Goal: Obtain resource: Obtain resource

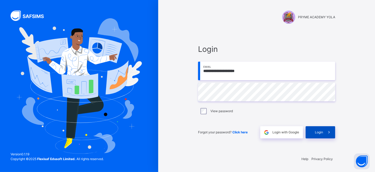
click at [317, 131] on span "Login" at bounding box center [319, 132] width 8 height 5
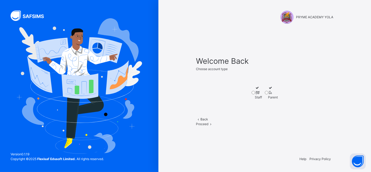
click at [255, 90] on div at bounding box center [258, 92] width 7 height 5
click at [280, 126] on div "Proceed" at bounding box center [264, 123] width 137 height 5
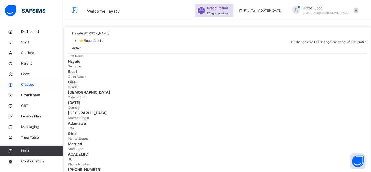
click at [30, 83] on span "Classes" at bounding box center [42, 84] width 42 height 5
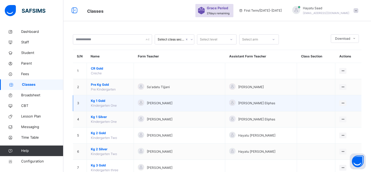
click at [101, 99] on span "Kg 1 Gold" at bounding box center [110, 100] width 39 height 5
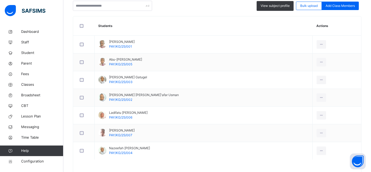
scroll to position [141, 0]
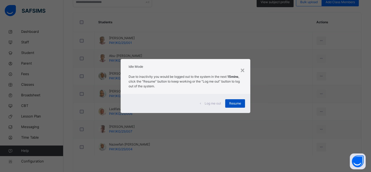
click at [235, 103] on span "Resume" at bounding box center [235, 103] width 12 height 5
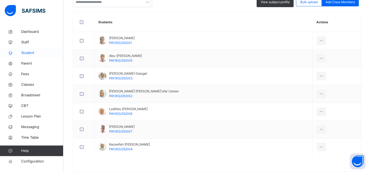
click at [26, 53] on span "Student" at bounding box center [42, 52] width 42 height 5
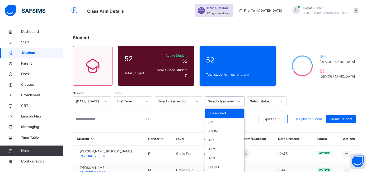
click at [231, 99] on div "option Unassigned focused, 1 of 10. 10 results available. Use Up and Down to ch…" at bounding box center [225, 101] width 40 height 10
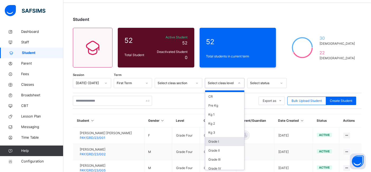
scroll to position [11, 0]
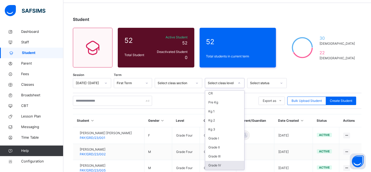
click at [227, 165] on div "Grade IV" at bounding box center [224, 164] width 39 height 9
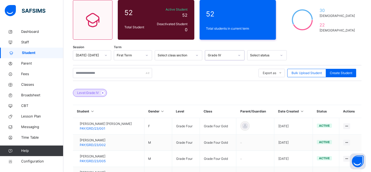
scroll to position [44, 0]
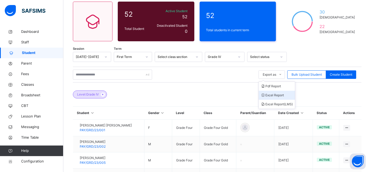
click at [277, 94] on li "Excel Report" at bounding box center [277, 95] width 36 height 9
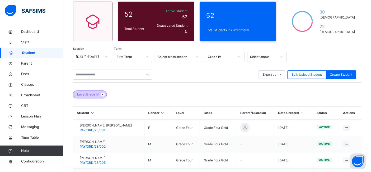
click at [104, 94] on icon at bounding box center [103, 94] width 4 height 3
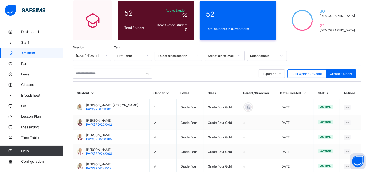
scroll to position [44, 0]
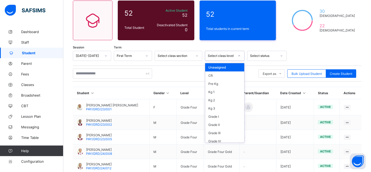
click at [227, 58] on div "Select class level" at bounding box center [219, 55] width 29 height 7
click at [220, 139] on div "Grade IV" at bounding box center [224, 141] width 39 height 8
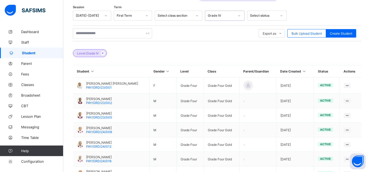
scroll to position [82, 0]
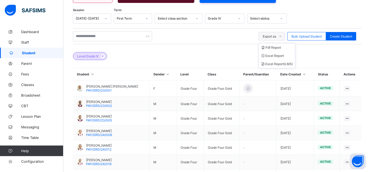
click at [282, 34] on span at bounding box center [280, 36] width 8 height 8
click at [283, 54] on li "Excel Report" at bounding box center [277, 55] width 36 height 8
click at [325, 18] on div at bounding box center [322, 18] width 67 height 10
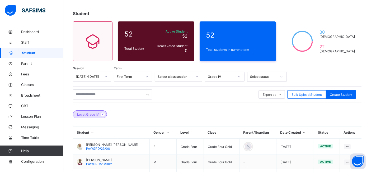
scroll to position [0, 0]
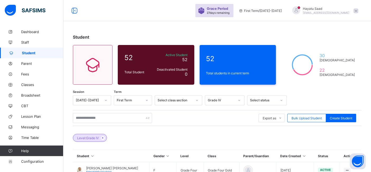
click at [358, 10] on span at bounding box center [355, 10] width 5 height 5
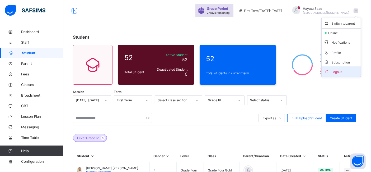
click at [342, 70] on span "Logout" at bounding box center [340, 71] width 35 height 6
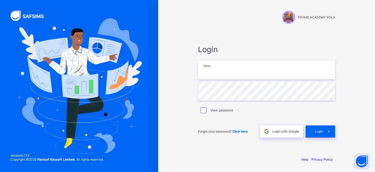
type input "**********"
click at [321, 134] on div "Login" at bounding box center [321, 131] width 30 height 12
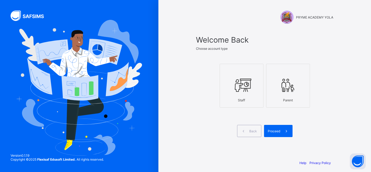
click at [229, 98] on div "Staff" at bounding box center [241, 99] width 38 height 9
click at [282, 132] on div "Proceed" at bounding box center [278, 131] width 28 height 12
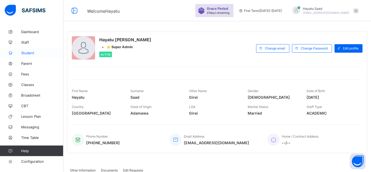
click at [27, 50] on link "Student" at bounding box center [31, 52] width 63 height 11
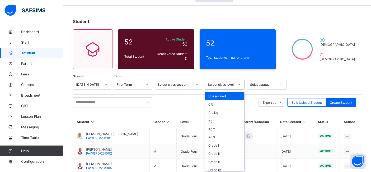
click at [222, 89] on div "option Unassigned focused, 1 of 10. 10 results available. Use Up and Down to ch…" at bounding box center [225, 84] width 40 height 10
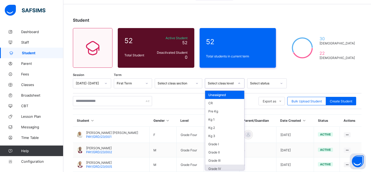
click at [225, 167] on div "Grade IV" at bounding box center [224, 168] width 39 height 8
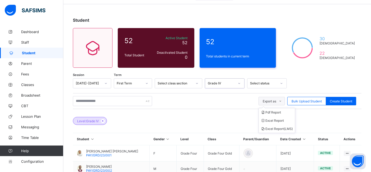
click at [282, 101] on icon at bounding box center [280, 100] width 4 height 3
click at [284, 119] on li "Excel Report" at bounding box center [277, 120] width 36 height 8
click at [326, 79] on div at bounding box center [322, 83] width 67 height 10
click at [281, 126] on li "Excel Report (LMS)" at bounding box center [277, 128] width 36 height 8
click at [223, 82] on div "Grade IV" at bounding box center [221, 83] width 27 height 4
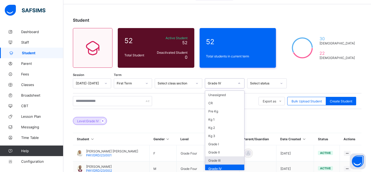
click at [227, 157] on div "Grade III" at bounding box center [224, 160] width 39 height 8
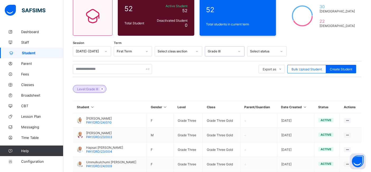
scroll to position [93, 0]
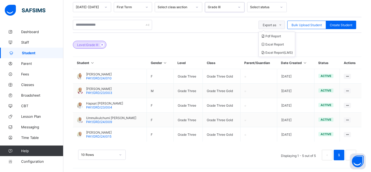
click at [282, 24] on icon at bounding box center [280, 24] width 4 height 3
click at [283, 42] on li "Excel Report" at bounding box center [277, 44] width 36 height 8
click at [319, 5] on div at bounding box center [322, 7] width 67 height 10
click at [102, 45] on icon at bounding box center [102, 44] width 4 height 3
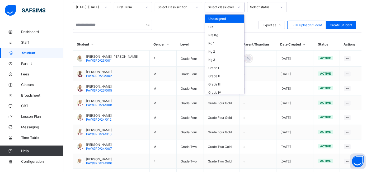
click at [225, 11] on div "Select class level" at bounding box center [225, 7] width 40 height 10
click at [221, 85] on div "Grade III" at bounding box center [224, 84] width 39 height 8
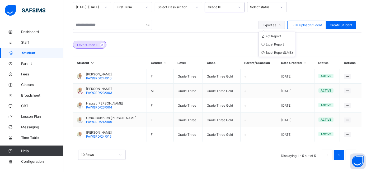
click at [276, 25] on span "Export as" at bounding box center [269, 25] width 13 height 4
click at [278, 45] on li "Excel Report" at bounding box center [277, 44] width 36 height 8
click at [102, 44] on icon at bounding box center [102, 44] width 4 height 3
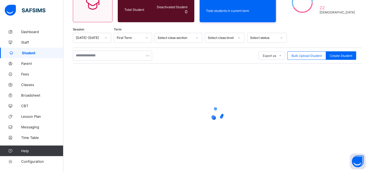
scroll to position [62, 0]
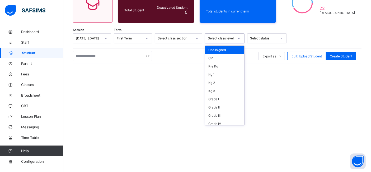
click at [221, 38] on div "Select class level" at bounding box center [221, 38] width 27 height 4
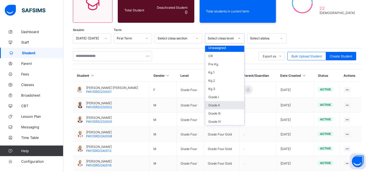
click at [218, 106] on div "Grade II" at bounding box center [224, 105] width 39 height 8
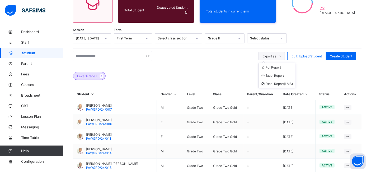
click at [276, 56] on span "Export as" at bounding box center [269, 56] width 13 height 4
click at [278, 77] on li "Excel Report" at bounding box center [277, 75] width 36 height 8
click at [102, 75] on icon at bounding box center [101, 75] width 4 height 3
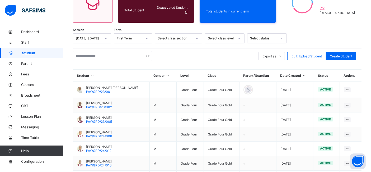
click at [183, 37] on div "Select class section" at bounding box center [175, 38] width 35 height 4
click at [222, 39] on div "Select class level" at bounding box center [221, 38] width 27 height 4
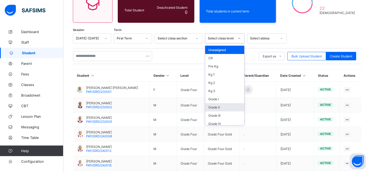
click at [220, 107] on div "Grade II" at bounding box center [224, 107] width 39 height 8
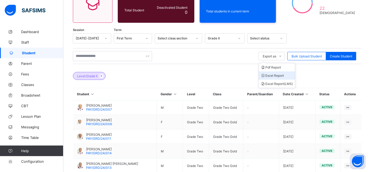
click at [281, 73] on li "Excel Report" at bounding box center [277, 75] width 36 height 8
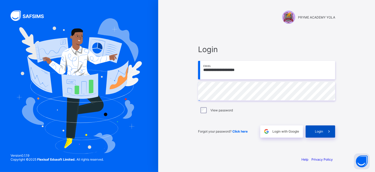
click at [319, 134] on div "Login" at bounding box center [321, 131] width 30 height 12
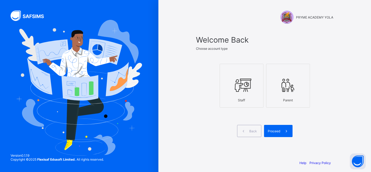
click at [237, 81] on icon at bounding box center [241, 85] width 18 height 16
click at [273, 131] on span "Proceed" at bounding box center [274, 131] width 12 height 4
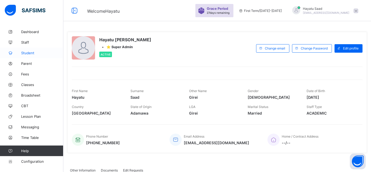
click at [25, 51] on span "Student" at bounding box center [42, 53] width 42 height 4
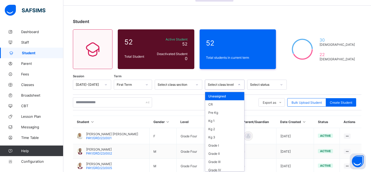
click at [216, 89] on div "option Unassigned focused, 1 of 10. 10 results available. Use Up and Down to ch…" at bounding box center [225, 84] width 40 height 10
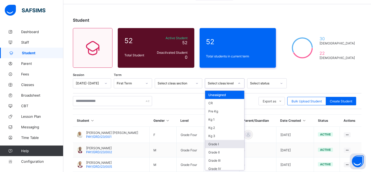
click at [226, 144] on div "Grade I" at bounding box center [224, 144] width 39 height 8
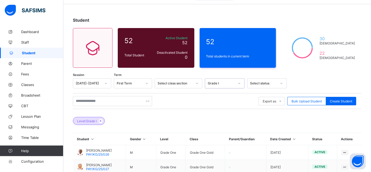
scroll to position [50, 0]
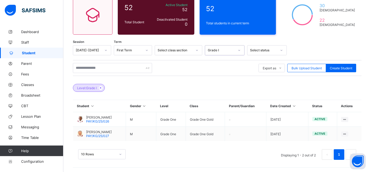
click at [166, 50] on div "Select class section" at bounding box center [175, 50] width 35 height 4
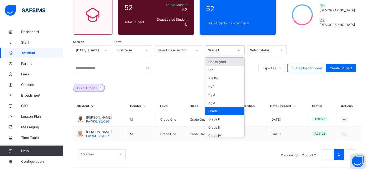
click at [213, 50] on div "Grade I" at bounding box center [221, 50] width 27 height 4
click at [219, 76] on div "Pre Kg" at bounding box center [224, 78] width 39 height 8
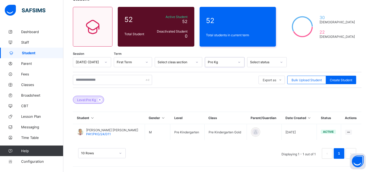
scroll to position [37, 0]
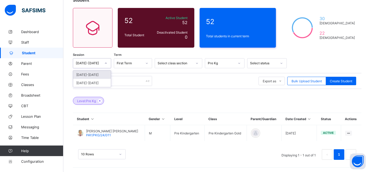
click at [107, 62] on icon at bounding box center [105, 62] width 3 height 5
click at [97, 80] on div "2024-2025" at bounding box center [92, 83] width 38 height 8
click at [104, 65] on div at bounding box center [105, 63] width 9 height 8
click at [98, 81] on div "2024-2025" at bounding box center [92, 83] width 38 height 8
click at [182, 64] on div "Select class section" at bounding box center [175, 63] width 35 height 4
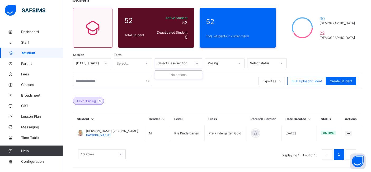
click at [212, 64] on div "Pre Kg" at bounding box center [221, 63] width 27 height 4
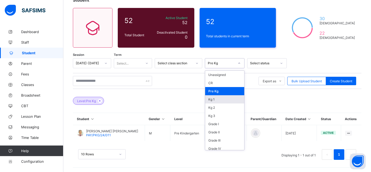
click at [212, 97] on div "Kg 1" at bounding box center [224, 99] width 39 height 8
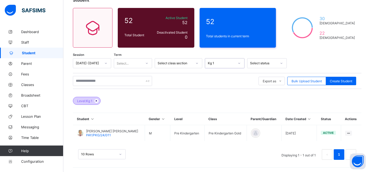
click at [98, 99] on icon at bounding box center [96, 100] width 4 height 3
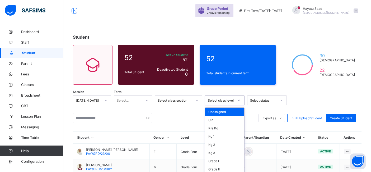
scroll to position [17, 0]
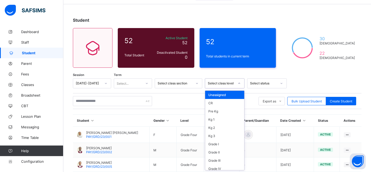
click at [311, 71] on div "Student 52 Total Student Active Student 52 Deactivated Student 0 52 Total stude…" at bounding box center [216, 156] width 307 height 295
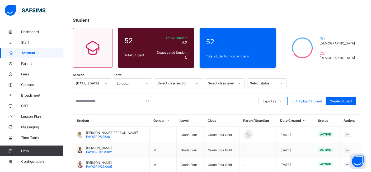
click at [243, 14] on div "Student 52 Total Student Active Student 52 Deactivated Student 0 52 Total stude…" at bounding box center [216, 156] width 307 height 295
click at [182, 19] on div "Student" at bounding box center [217, 19] width 288 height 5
click at [225, 81] on div "Select class level" at bounding box center [221, 83] width 27 height 4
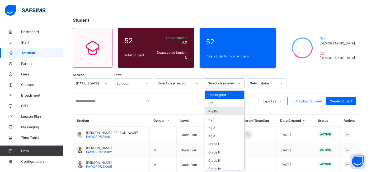
click at [221, 110] on div "Pre Kg" at bounding box center [224, 111] width 39 height 8
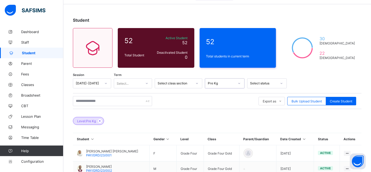
click at [24, 53] on span "Student" at bounding box center [42, 53] width 41 height 4
click at [21, 53] on icon at bounding box center [11, 53] width 21 height 4
click at [31, 53] on span "Student" at bounding box center [42, 53] width 41 height 4
